Goal: Find specific page/section: Find specific page/section

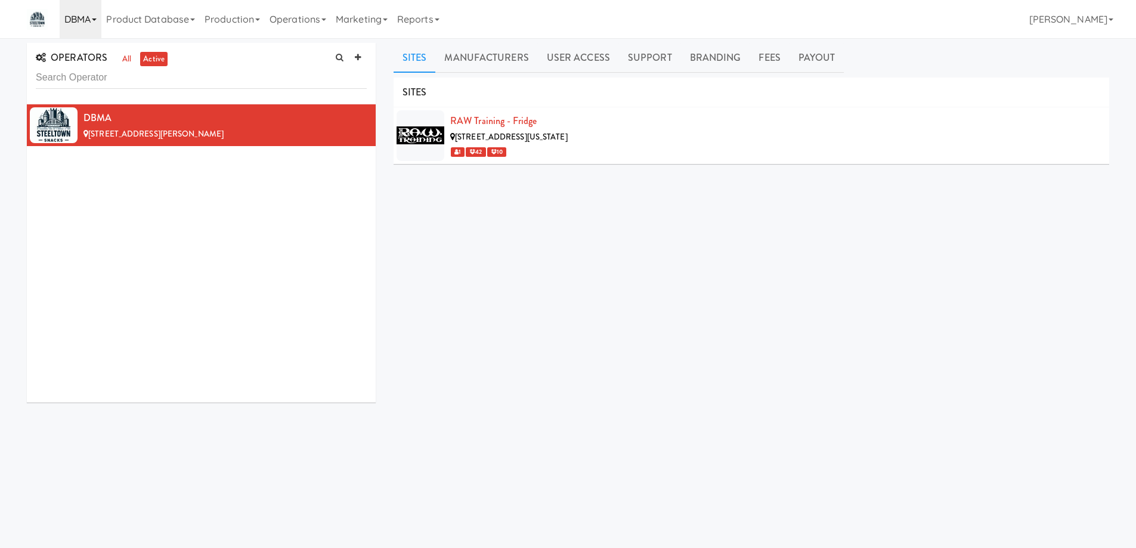
click at [97, 17] on link "DBMA" at bounding box center [81, 19] width 42 height 38
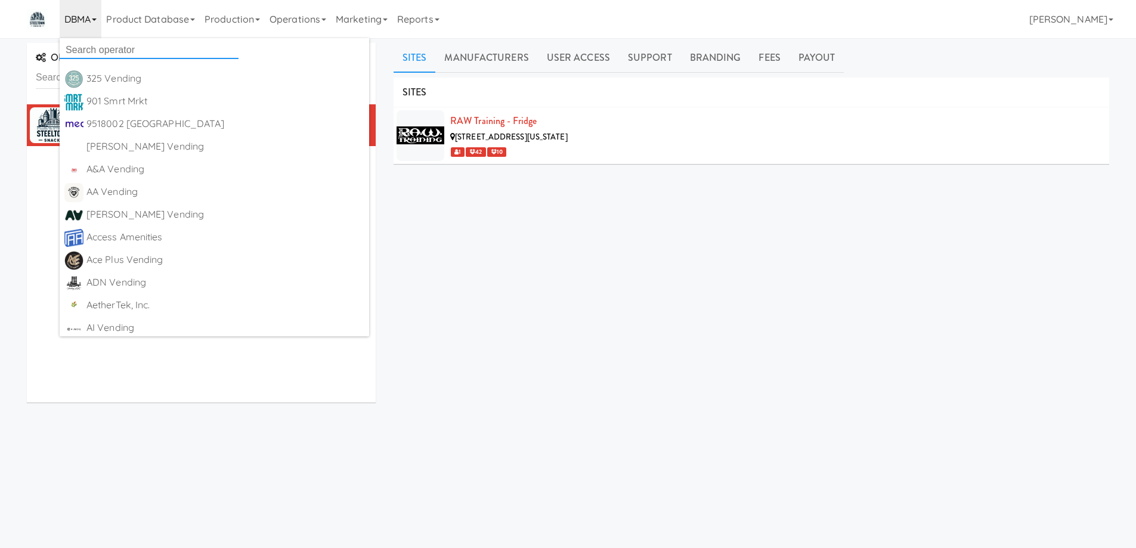
click at [118, 44] on input "text" at bounding box center [149, 50] width 179 height 18
paste input "Axcell"
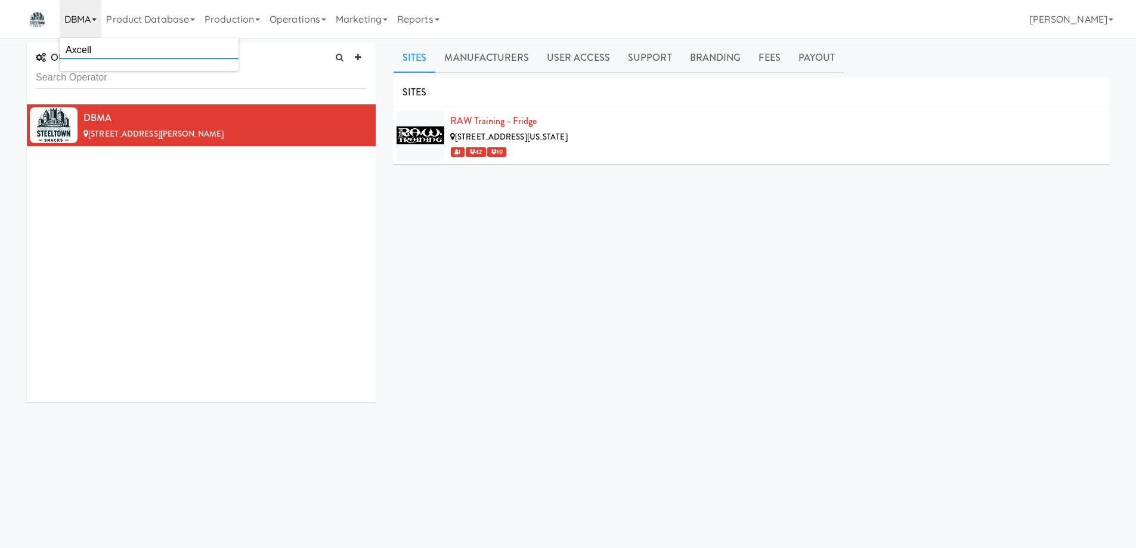
click at [122, 50] on input "Axcell" at bounding box center [149, 50] width 179 height 18
click at [140, 197] on div "DBMA 5743 Phillips Rd, Gibsonia PA" at bounding box center [201, 253] width 349 height 298
click at [126, 61] on link "all" at bounding box center [126, 59] width 15 height 15
click at [95, 18] on link "DBMA" at bounding box center [81, 19] width 42 height 38
click at [105, 52] on input "Axcell" at bounding box center [149, 50] width 179 height 18
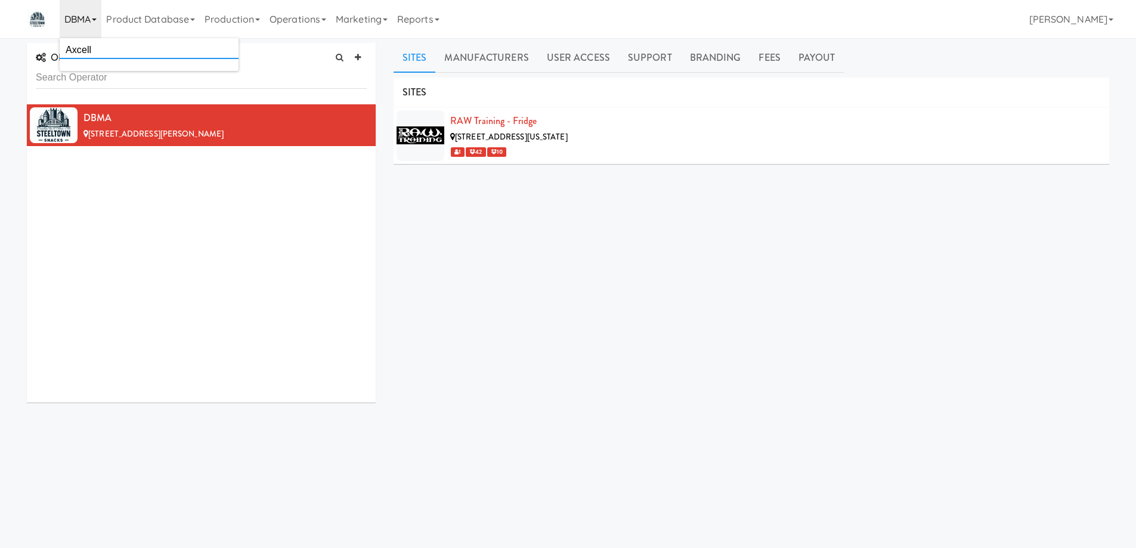
click at [105, 52] on input "Axcell" at bounding box center [149, 50] width 179 height 18
click at [177, 187] on div "DBMA 5743 Phillips Rd, Gibsonia PA" at bounding box center [201, 253] width 349 height 298
click at [97, 20] on icon at bounding box center [94, 19] width 5 height 2
click at [106, 52] on input "Axcell" at bounding box center [149, 50] width 179 height 18
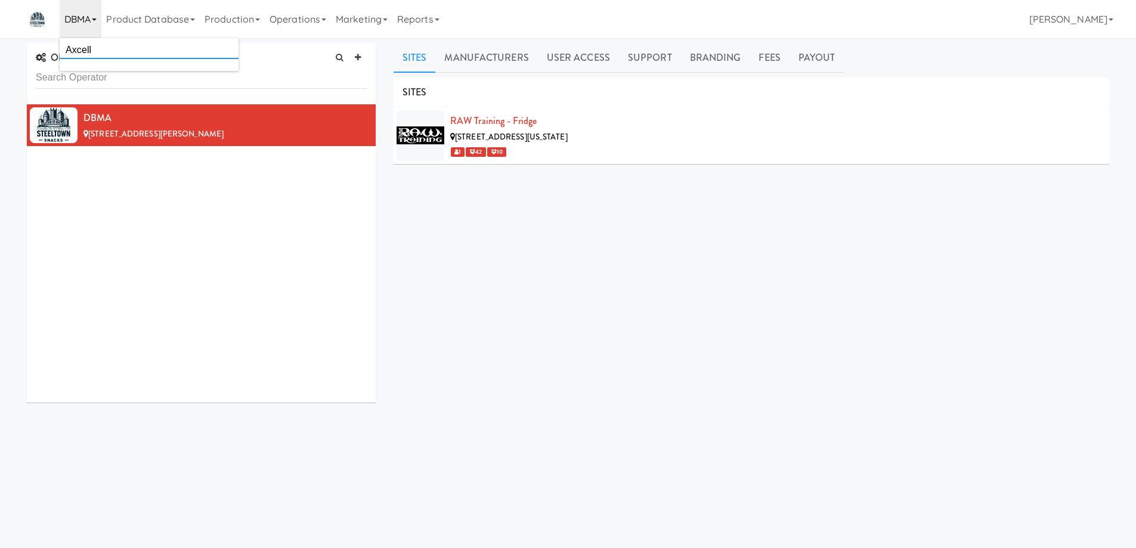
type input "="
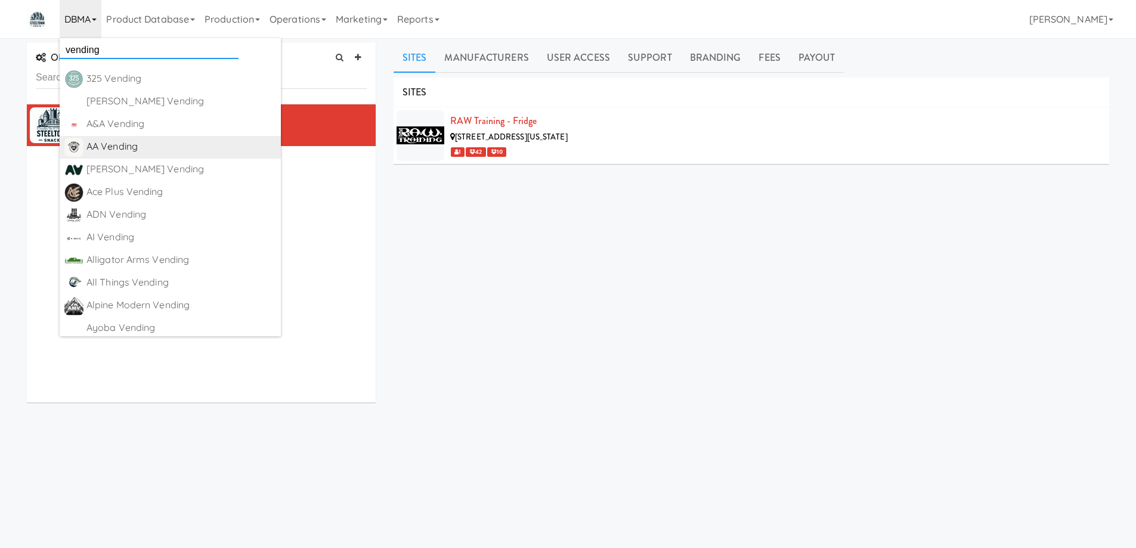
type input "vending"
click at [154, 154] on div "AA Vending" at bounding box center [181, 147] width 190 height 18
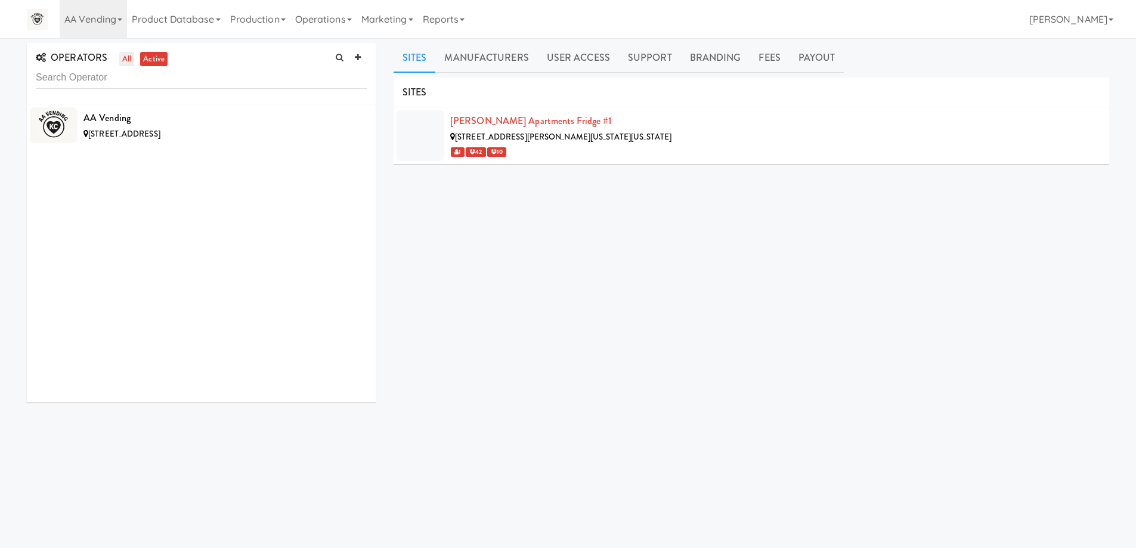
click at [126, 63] on link "all" at bounding box center [126, 59] width 15 height 15
click at [175, 82] on input "text" at bounding box center [201, 78] width 331 height 22
type input "axc"
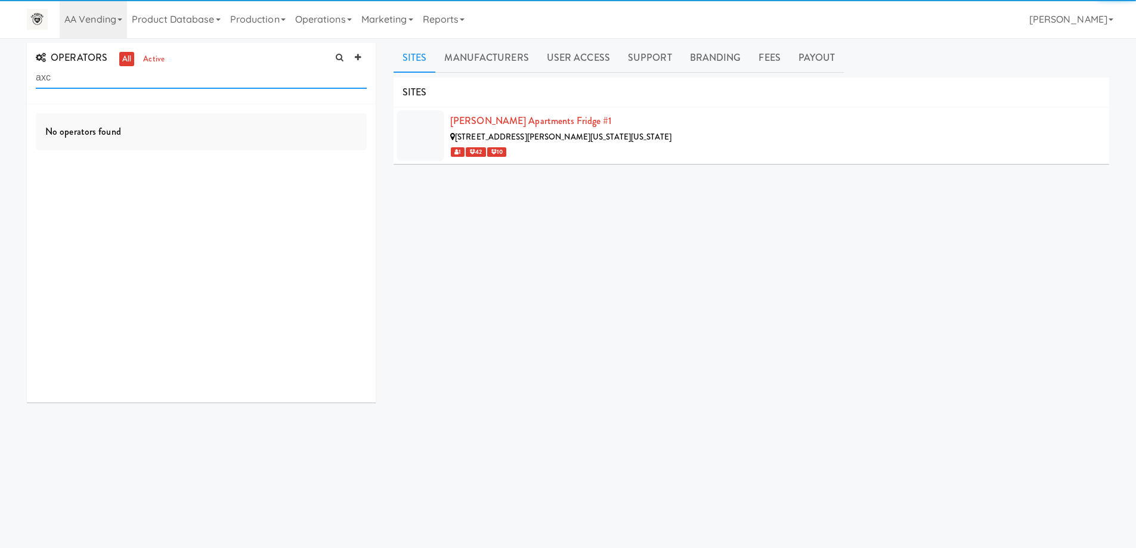
click at [175, 82] on input "axc" at bounding box center [201, 78] width 331 height 22
click at [126, 21] on link "AA Vending" at bounding box center [93, 19] width 67 height 38
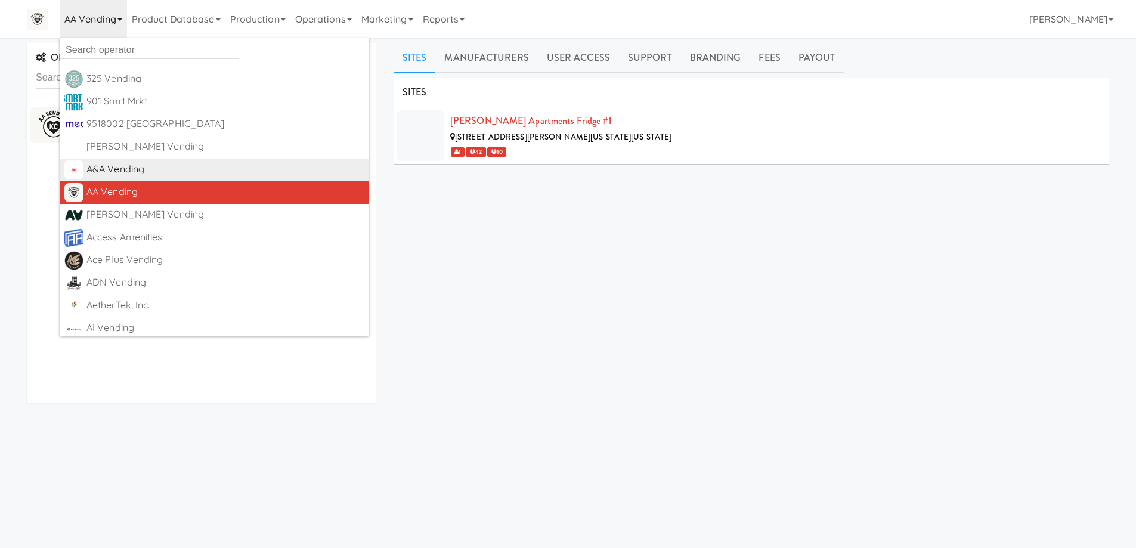
click at [136, 168] on div "A&A Vending" at bounding box center [225, 169] width 278 height 18
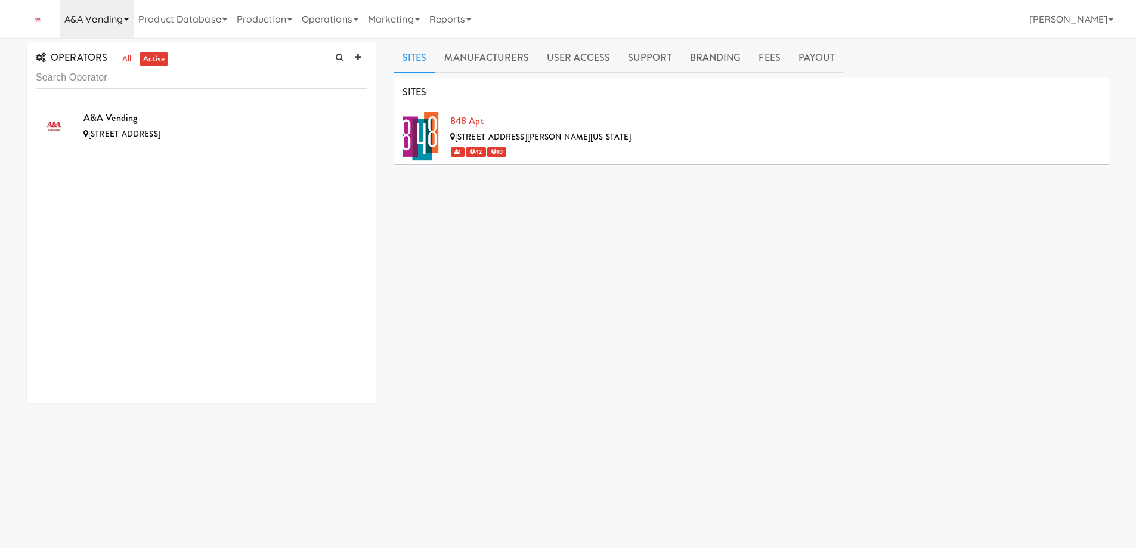
click at [124, 16] on link "A&A Vending" at bounding box center [97, 19] width 74 height 38
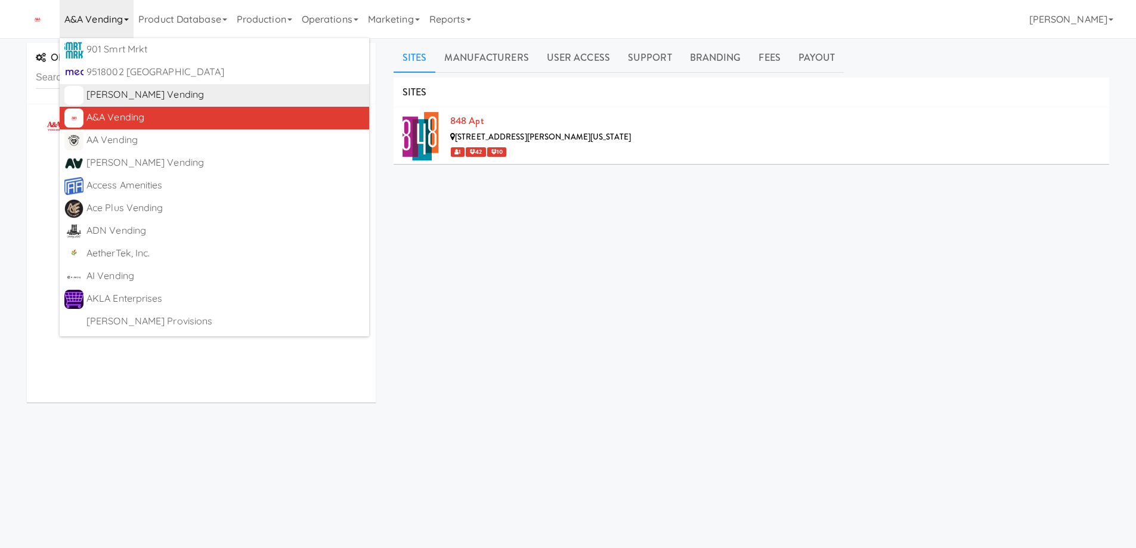
scroll to position [119, 0]
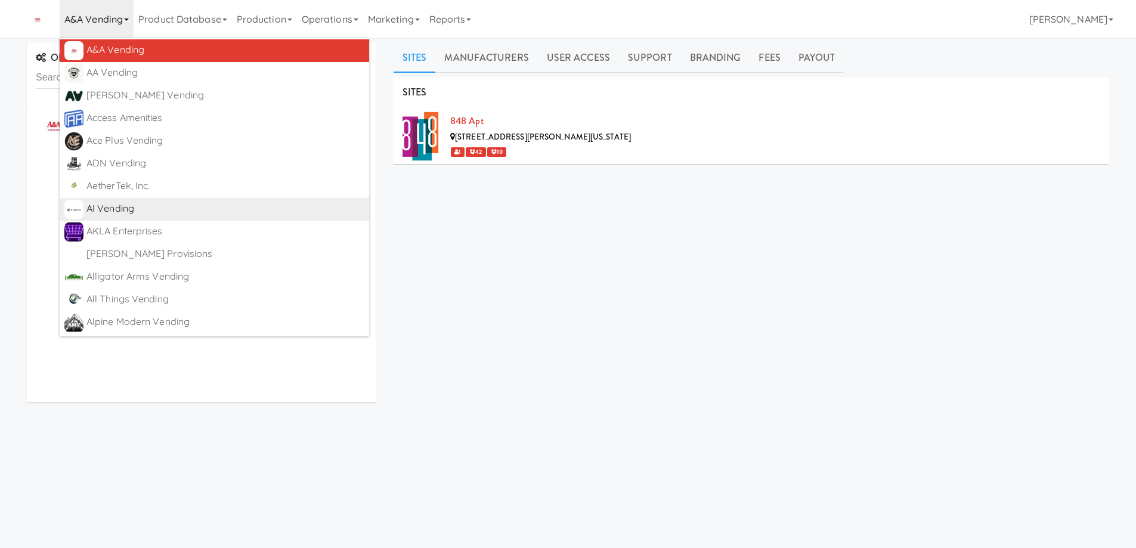
click at [178, 210] on div "AI Vending" at bounding box center [225, 209] width 278 height 18
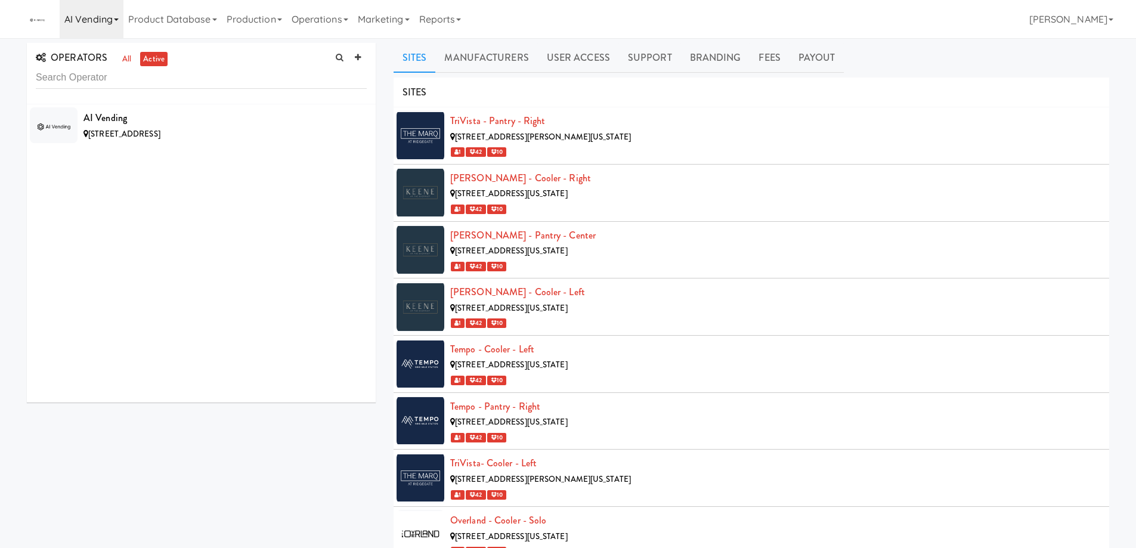
click at [117, 19] on icon at bounding box center [116, 19] width 5 height 2
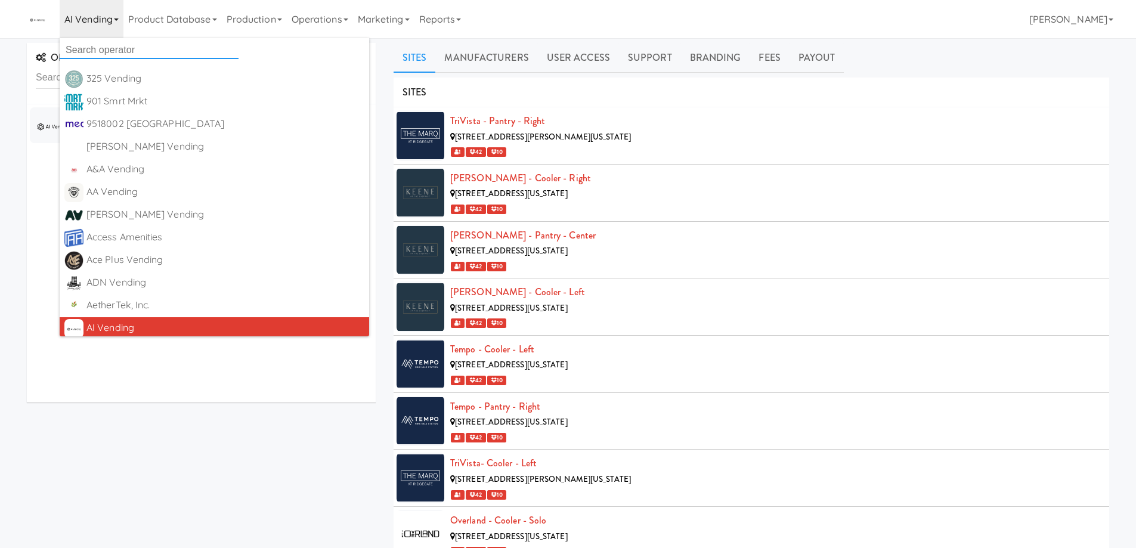
click at [119, 45] on input "text" at bounding box center [149, 50] width 179 height 18
type input "bra"
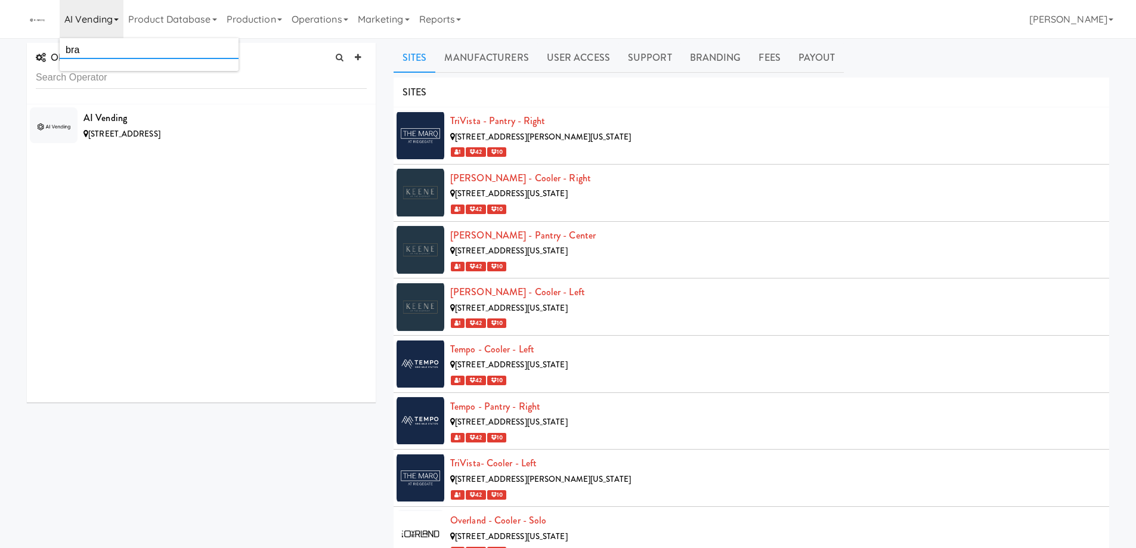
click at [119, 45] on input "bra" at bounding box center [149, 50] width 179 height 18
click at [119, 45] on input "text" at bounding box center [149, 50] width 179 height 18
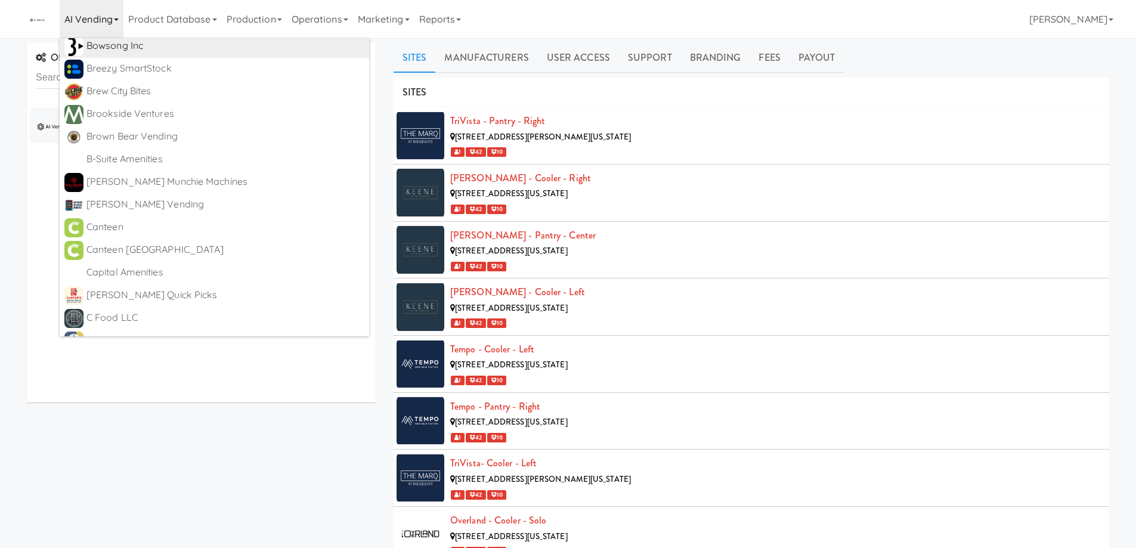
scroll to position [895, 0]
click at [274, 423] on div "OPERATORS all active AI Vending 5390 S Olathe Cir, Centennial CO Sites Manufact…" at bounding box center [568, 308] width 1100 height 530
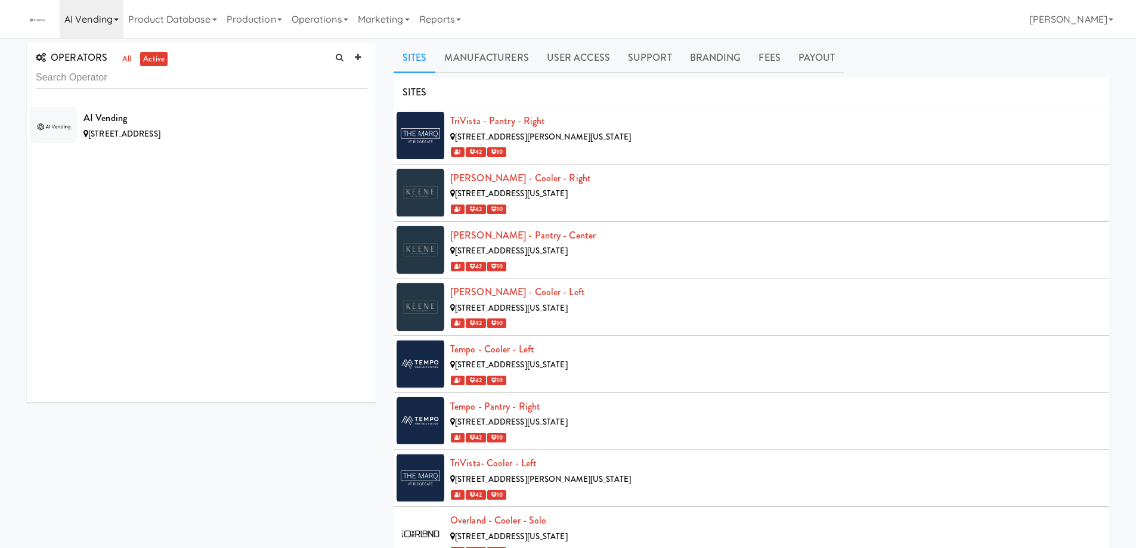
click at [123, 21] on link "AI Vending" at bounding box center [92, 19] width 64 height 38
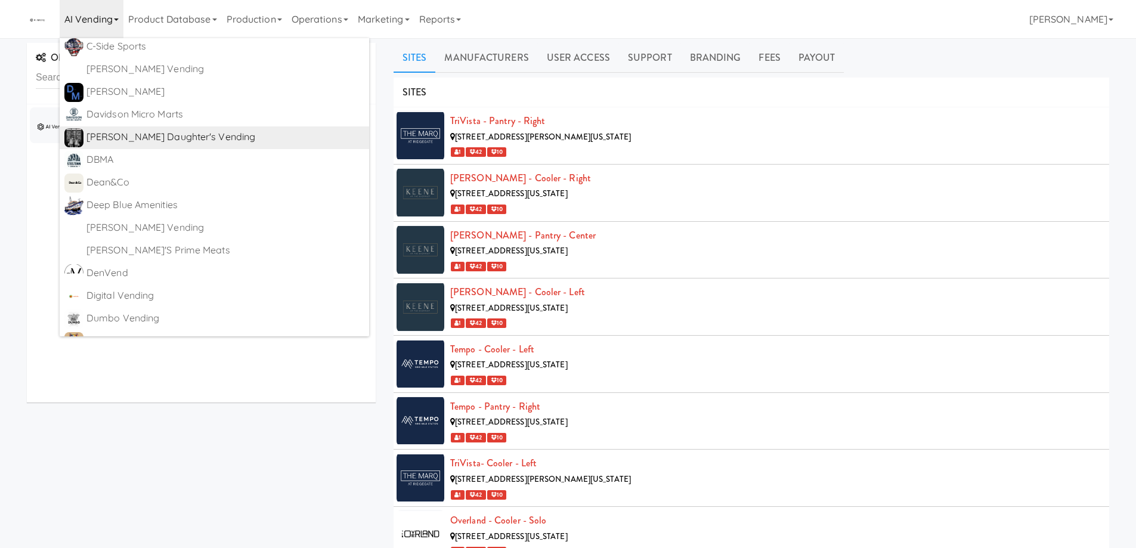
scroll to position [1610, 0]
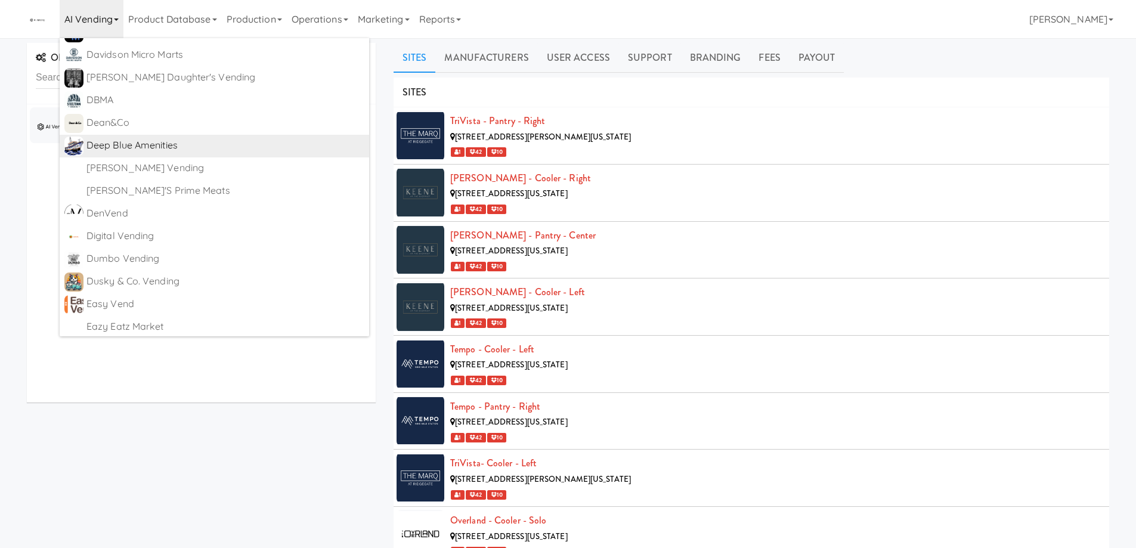
click at [155, 141] on div "Deep Blue Amenities" at bounding box center [225, 146] width 278 height 18
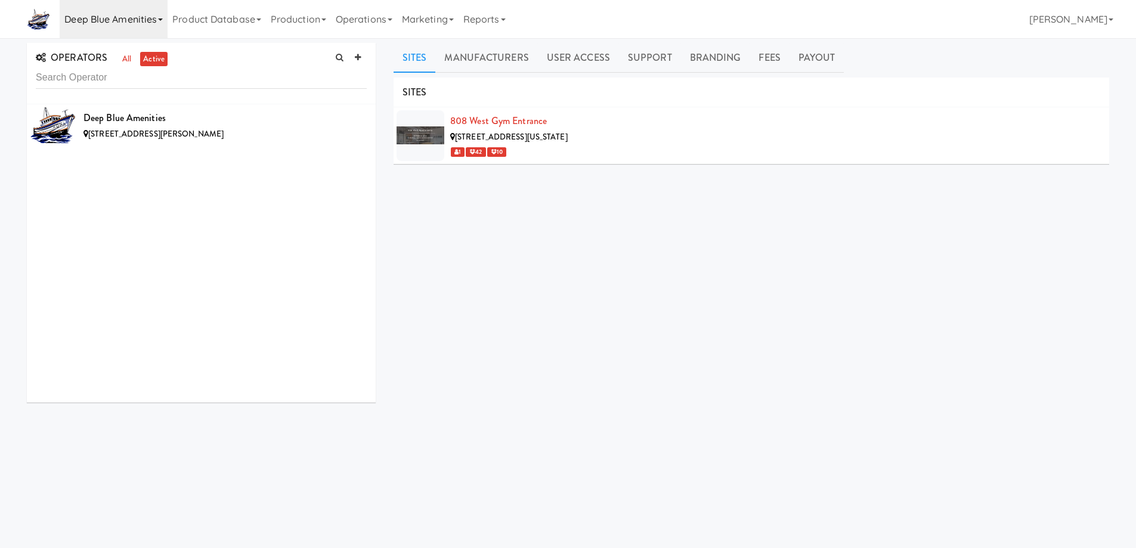
click at [147, 18] on link "Deep Blue Amenities" at bounding box center [114, 19] width 108 height 38
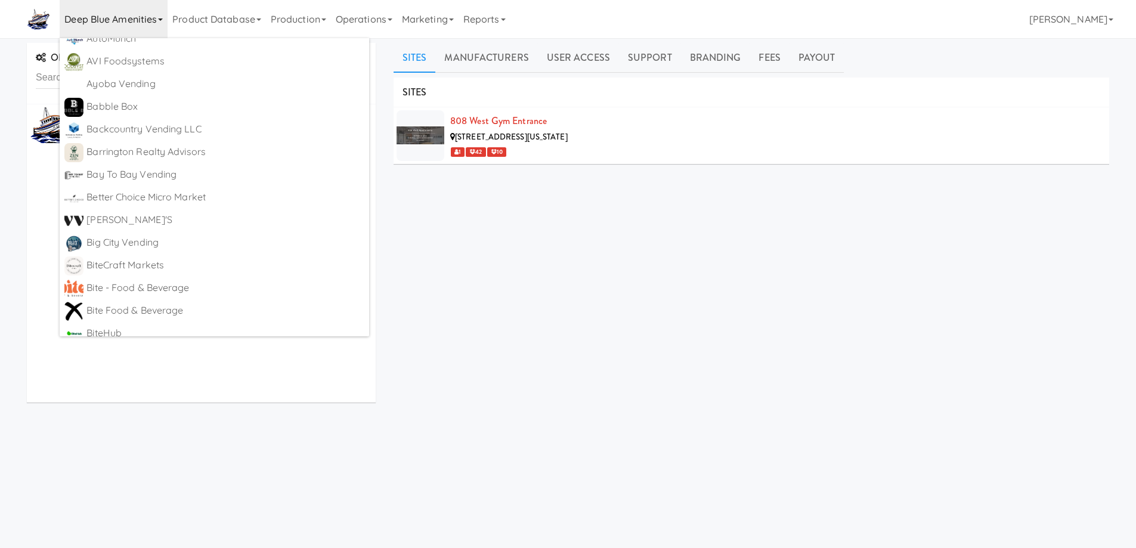
scroll to position [537, 0]
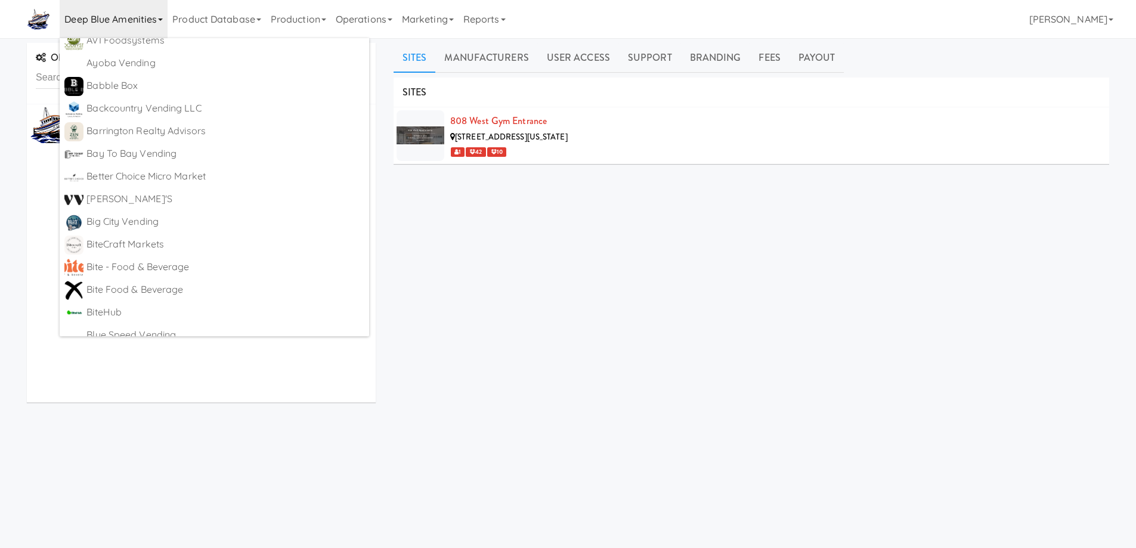
click at [506, 263] on div "SITES [GEOGRAPHIC_DATA] Entrance [STREET_ADDRESS][US_STATE] 1 42 10 MANUFACTURE…" at bounding box center [752, 301] width 716 height 447
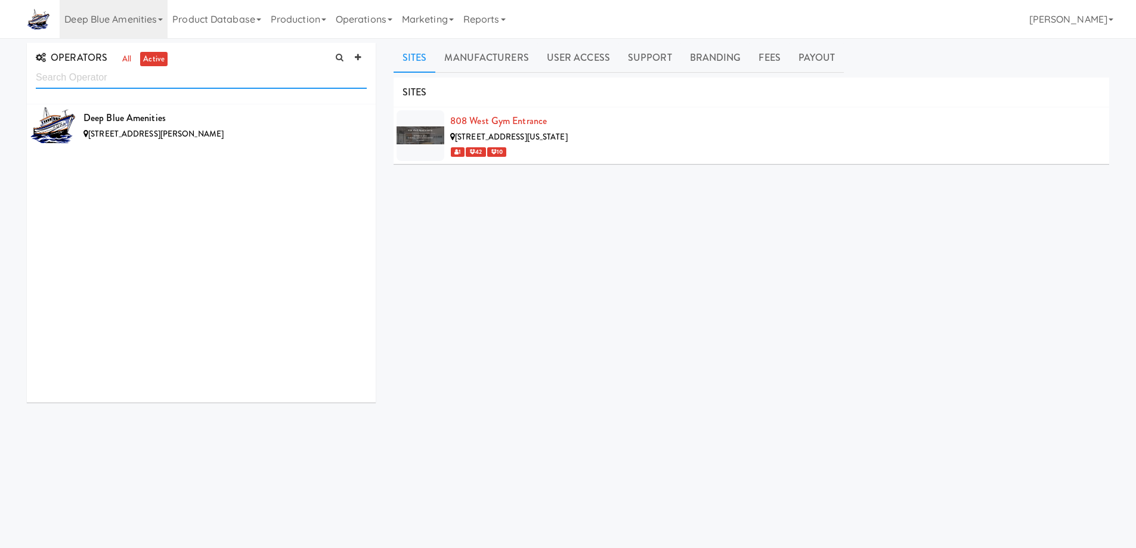
click at [120, 81] on input "text" at bounding box center [201, 78] width 331 height 22
click at [162, 23] on link "Deep Blue Amenities" at bounding box center [114, 19] width 108 height 38
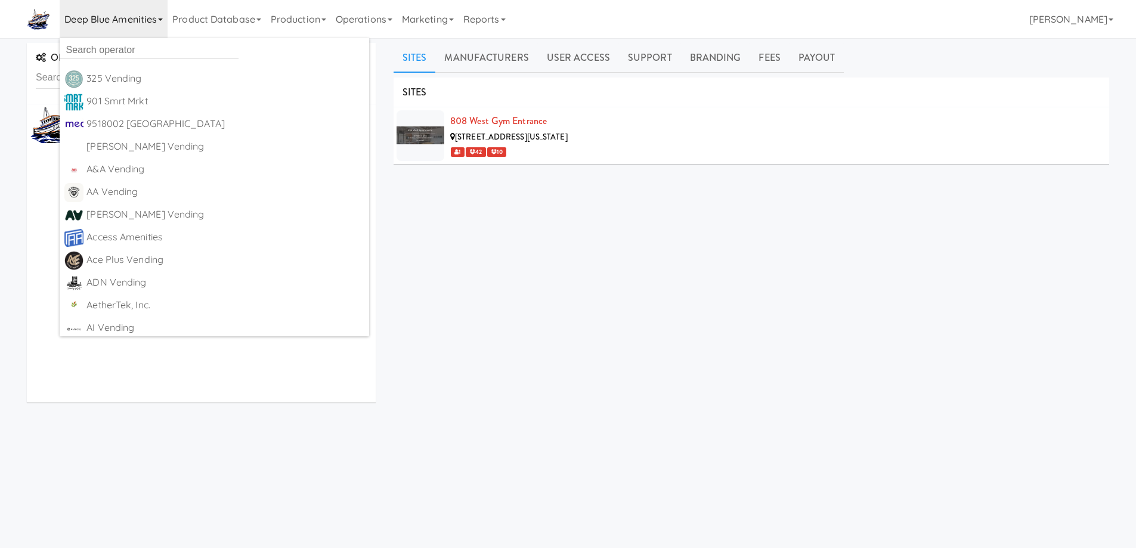
scroll to position [0, 0]
click at [138, 46] on input "text" at bounding box center [149, 50] width 179 height 18
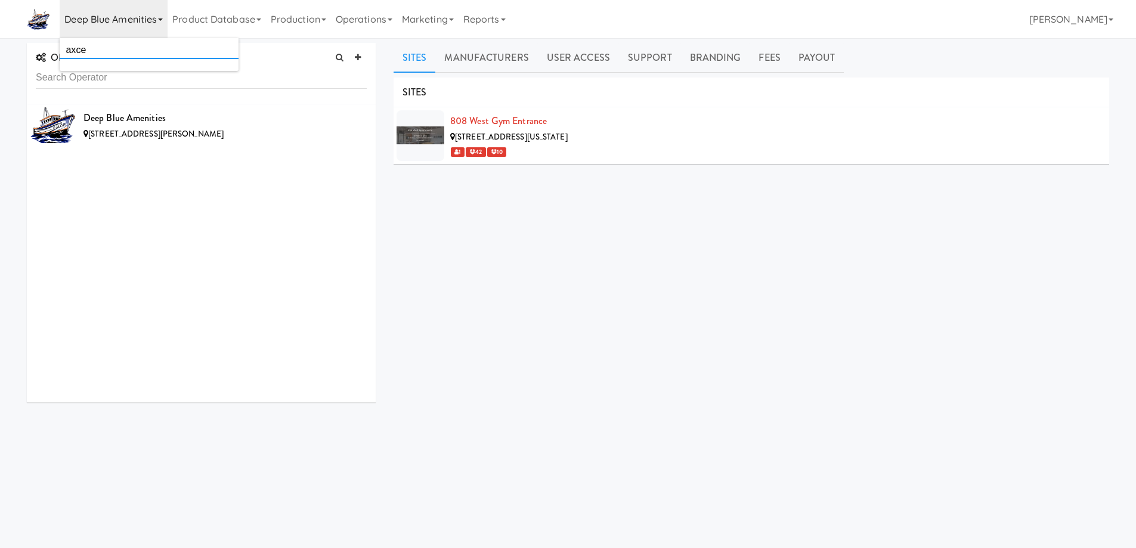
click at [120, 47] on input "axce" at bounding box center [149, 50] width 179 height 18
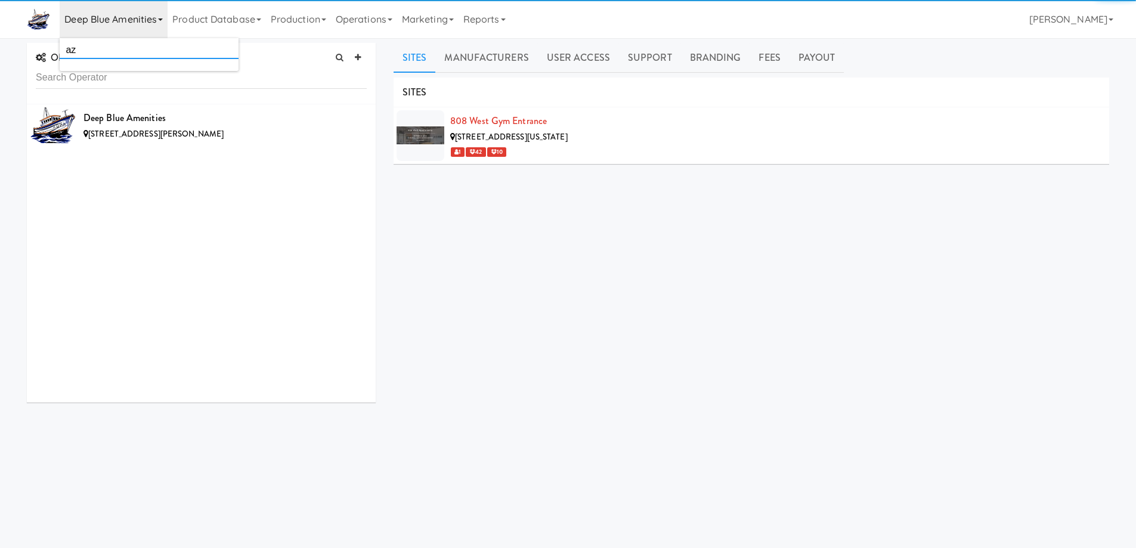
click at [115, 52] on input "az" at bounding box center [149, 50] width 179 height 18
type input "axce"
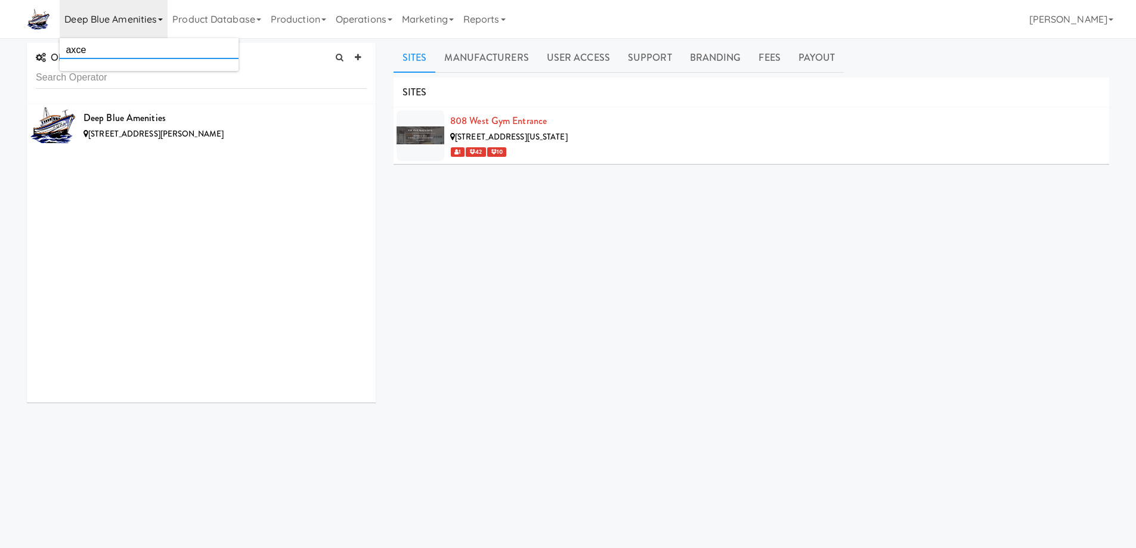
click at [115, 52] on input "axce" at bounding box center [149, 50] width 179 height 18
click at [590, 434] on div "SITES [GEOGRAPHIC_DATA] Entrance [STREET_ADDRESS][US_STATE] 1 42 10 MANUFACTURE…" at bounding box center [752, 301] width 716 height 447
